Goal: Check status: Check status

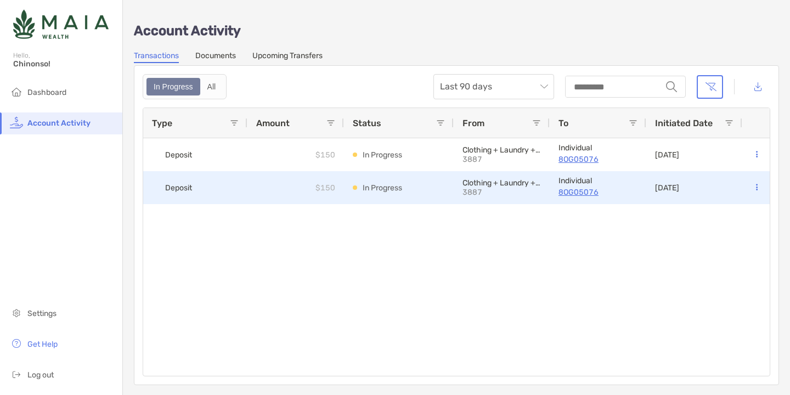
click at [224, 179] on div "Deposit" at bounding box center [195, 187] width 104 height 33
click at [490, 196] on p "3887" at bounding box center [501, 192] width 77 height 9
click at [757, 187] on button at bounding box center [756, 187] width 11 height 11
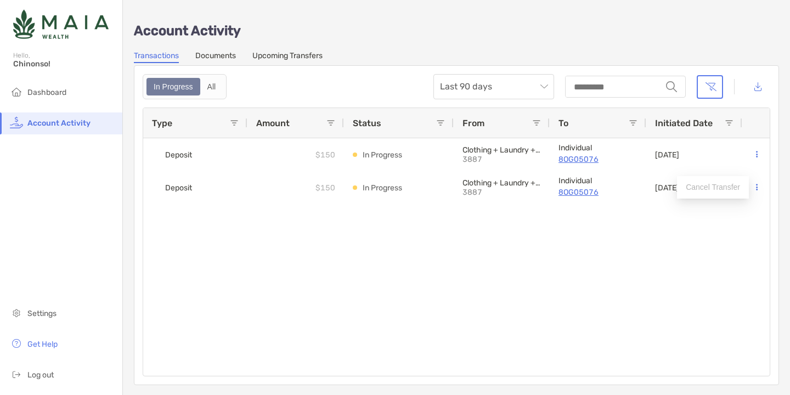
click at [601, 266] on div "Deposit $150 In Progress Clothing + Laundry + Transfers 3887 Individual 8OG0507…" at bounding box center [456, 257] width 627 height 238
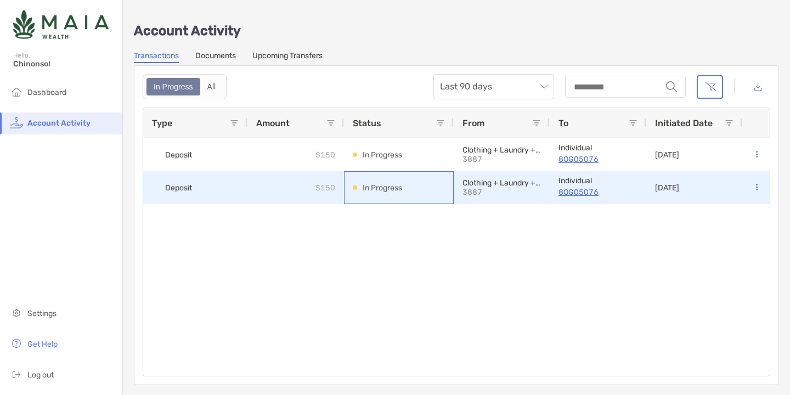
click at [385, 180] on div "In Progress" at bounding box center [399, 188] width 92 height 32
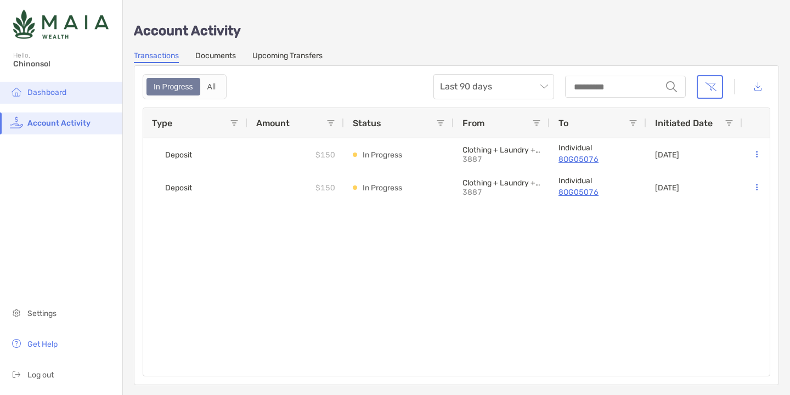
click at [41, 93] on span "Dashboard" at bounding box center [46, 92] width 39 height 9
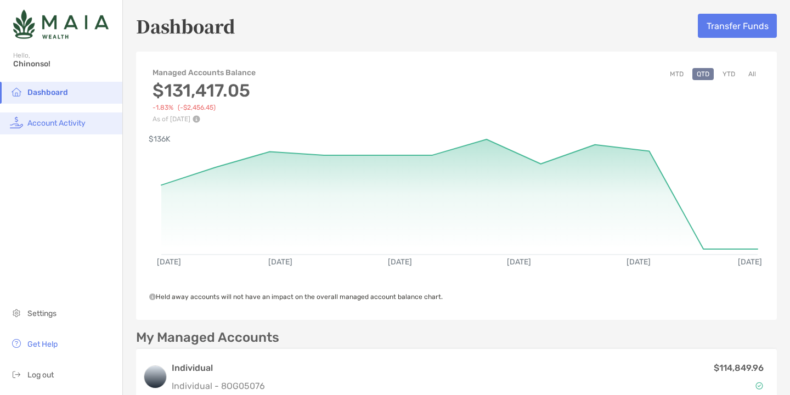
click at [67, 122] on span "Account Activity" at bounding box center [56, 123] width 58 height 9
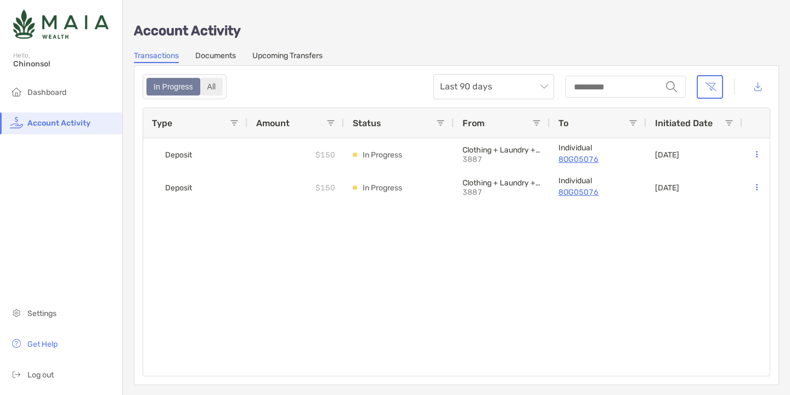
click at [207, 81] on div "All" at bounding box center [211, 86] width 21 height 15
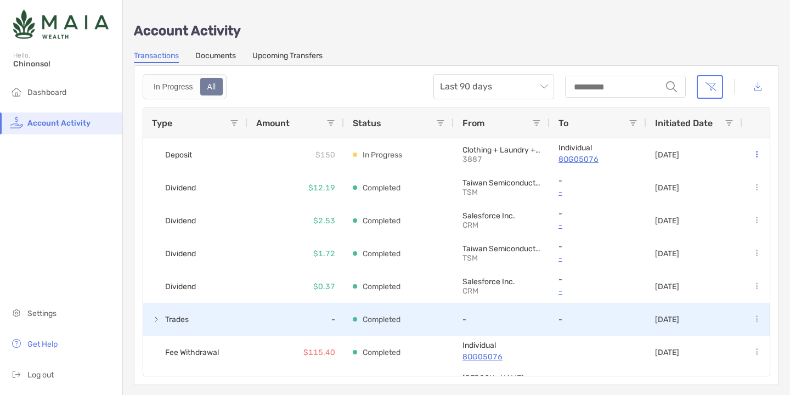
click at [152, 320] on span at bounding box center [156, 319] width 9 height 9
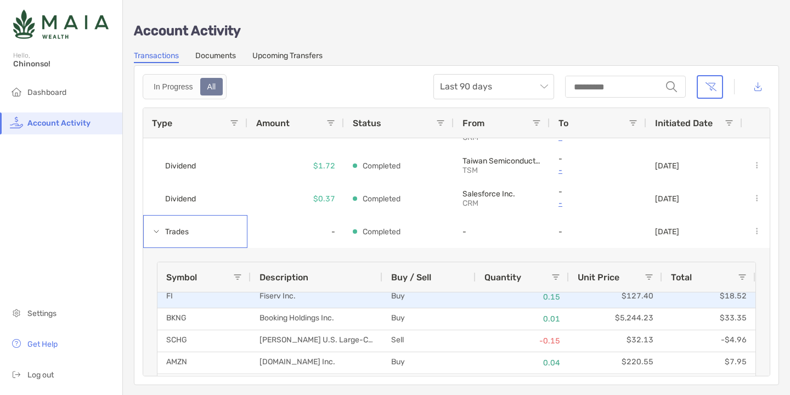
scroll to position [115, 0]
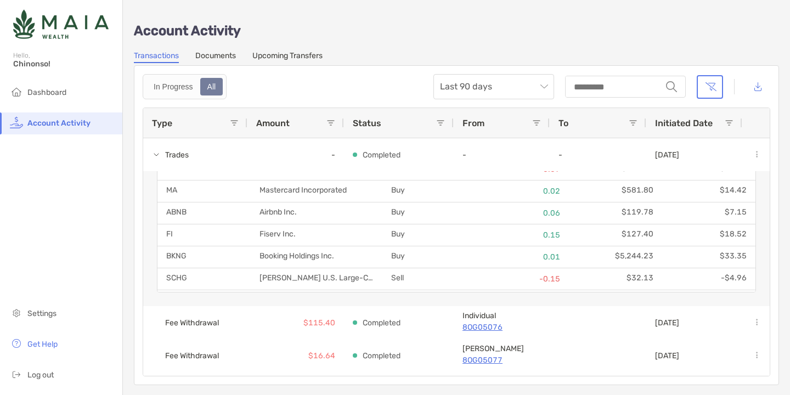
click at [69, 127] on li "Account Activity" at bounding box center [61, 123] width 122 height 22
click at [177, 83] on div "In Progress" at bounding box center [174, 86] width 52 height 15
